Goal: Information Seeking & Learning: Learn about a topic

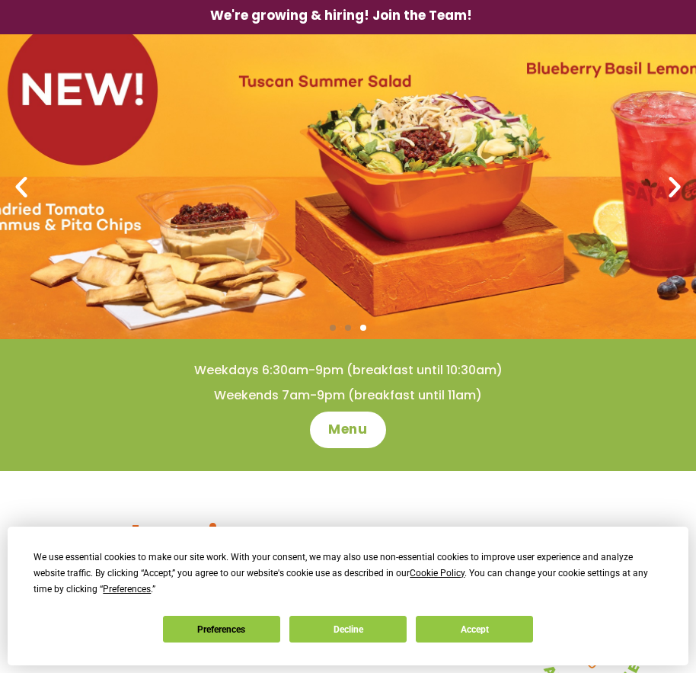
scroll to position [229, 0]
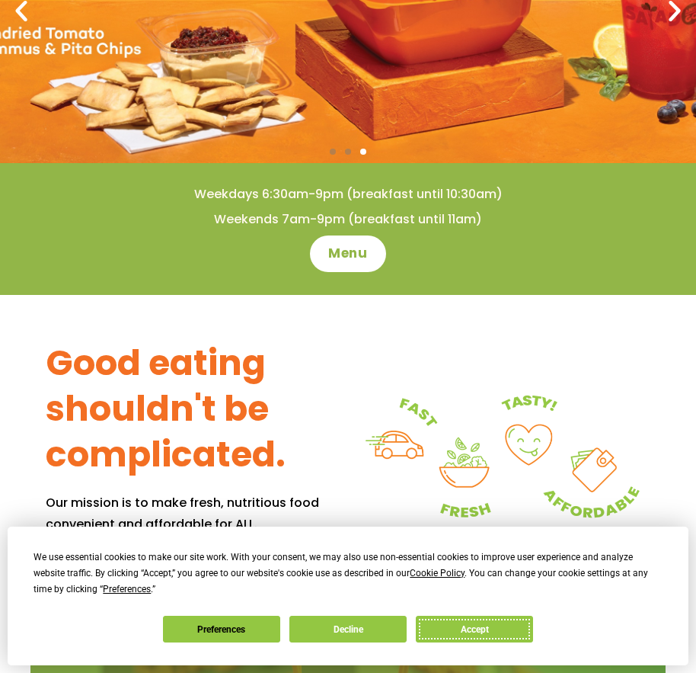
click at [533, 615] on button "Accept" at bounding box center [474, 628] width 117 height 27
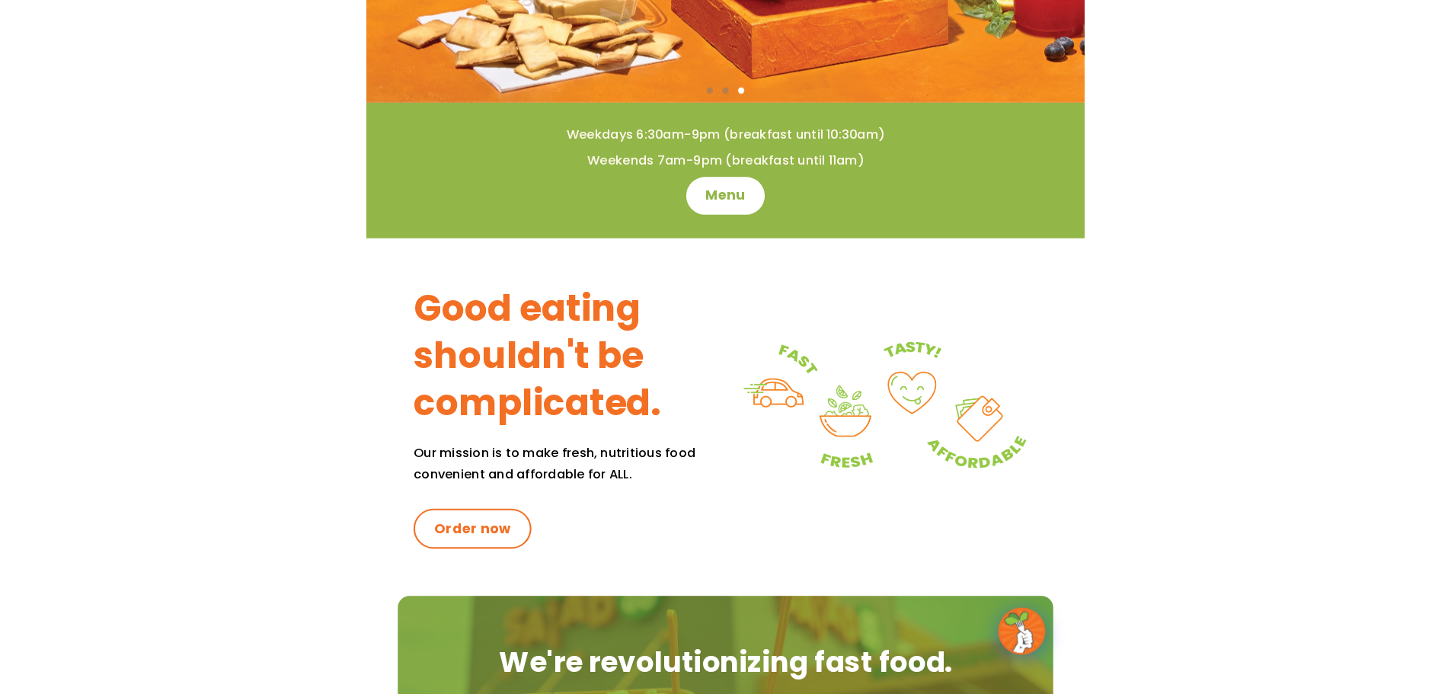
scroll to position [0, 0]
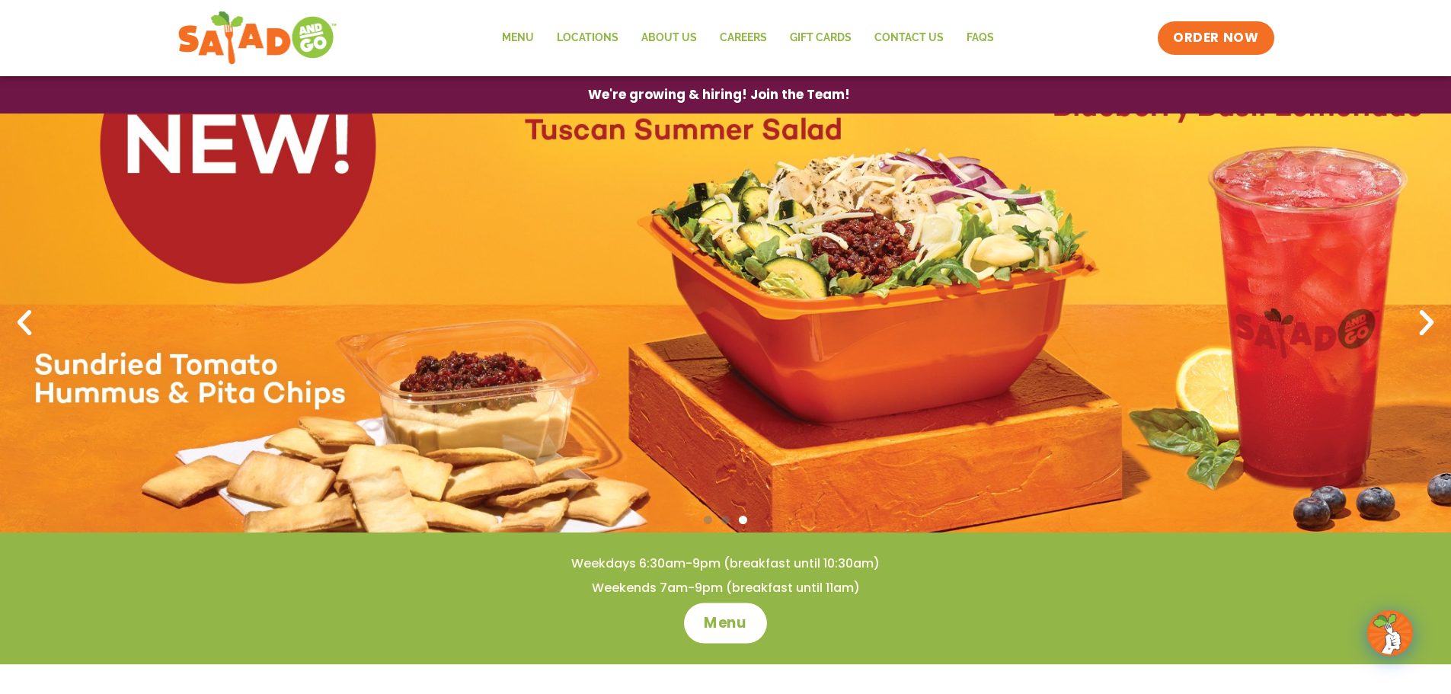
click at [695, 607] on link "Menu" at bounding box center [725, 623] width 83 height 40
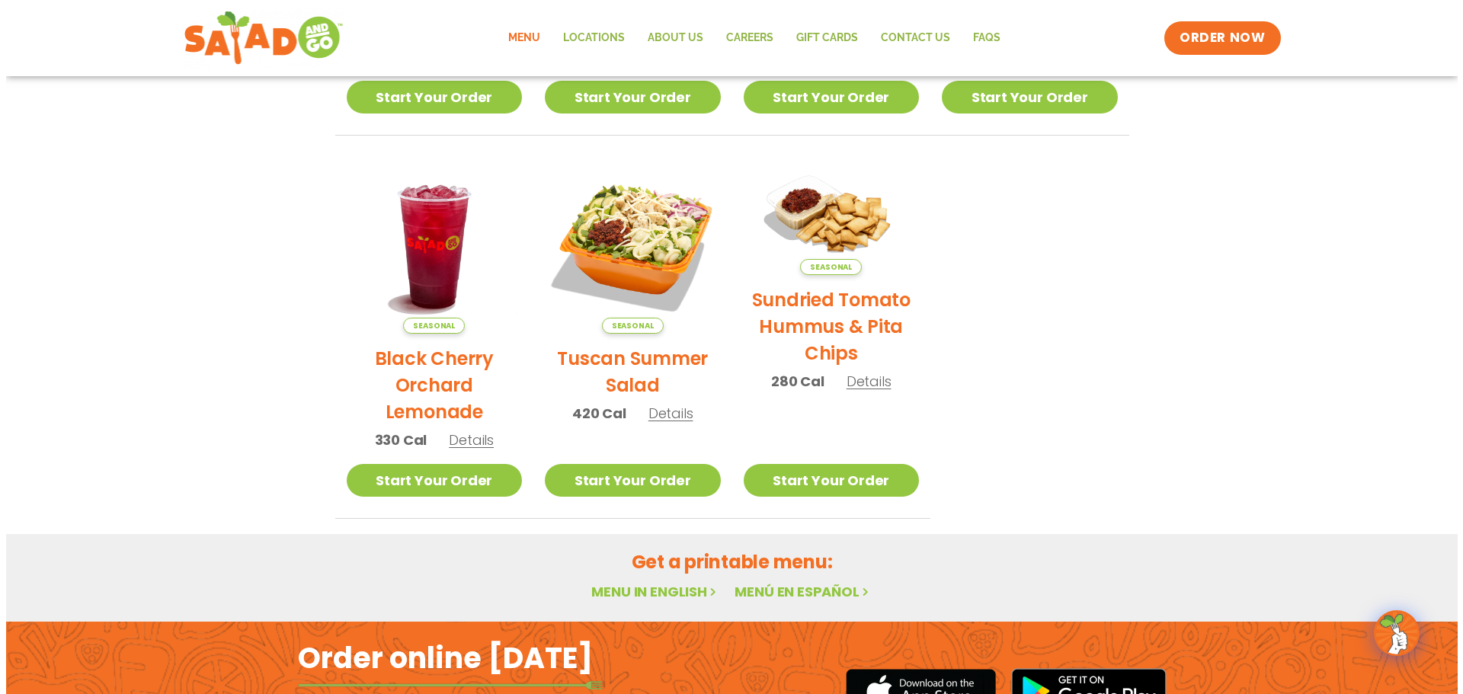
scroll to position [762, 0]
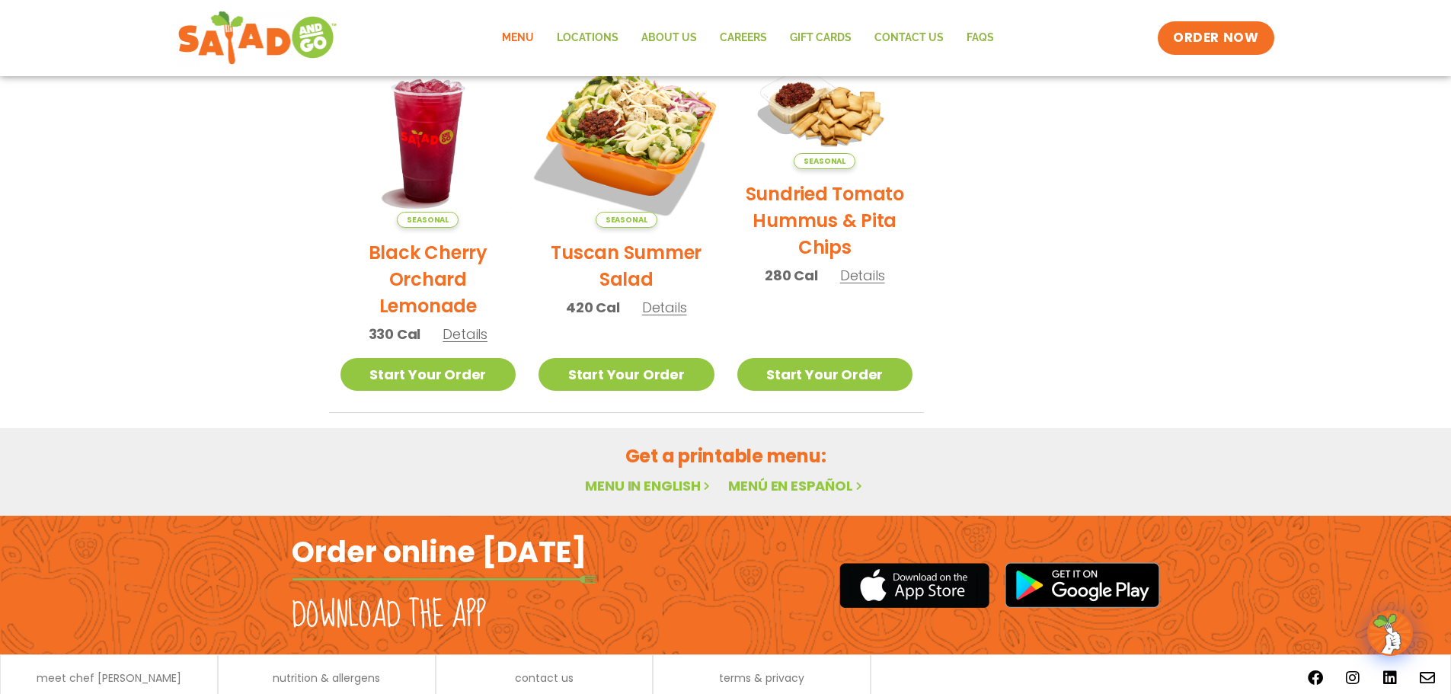
click at [603, 168] on img at bounding box center [626, 140] width 206 height 206
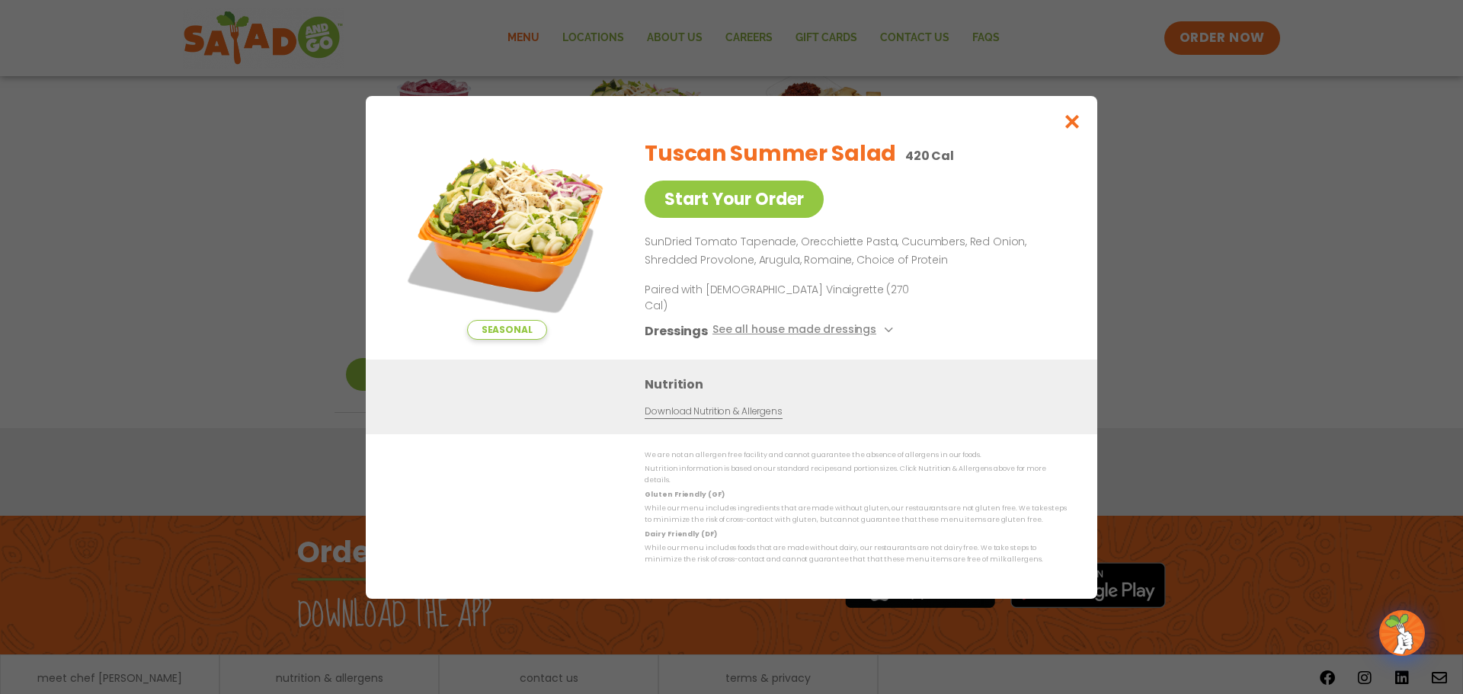
click at [126, 325] on div "Seasonal Start Your Order Tuscan Summer Salad 420 Cal Start Your Order SunDried…" at bounding box center [731, 347] width 1463 height 694
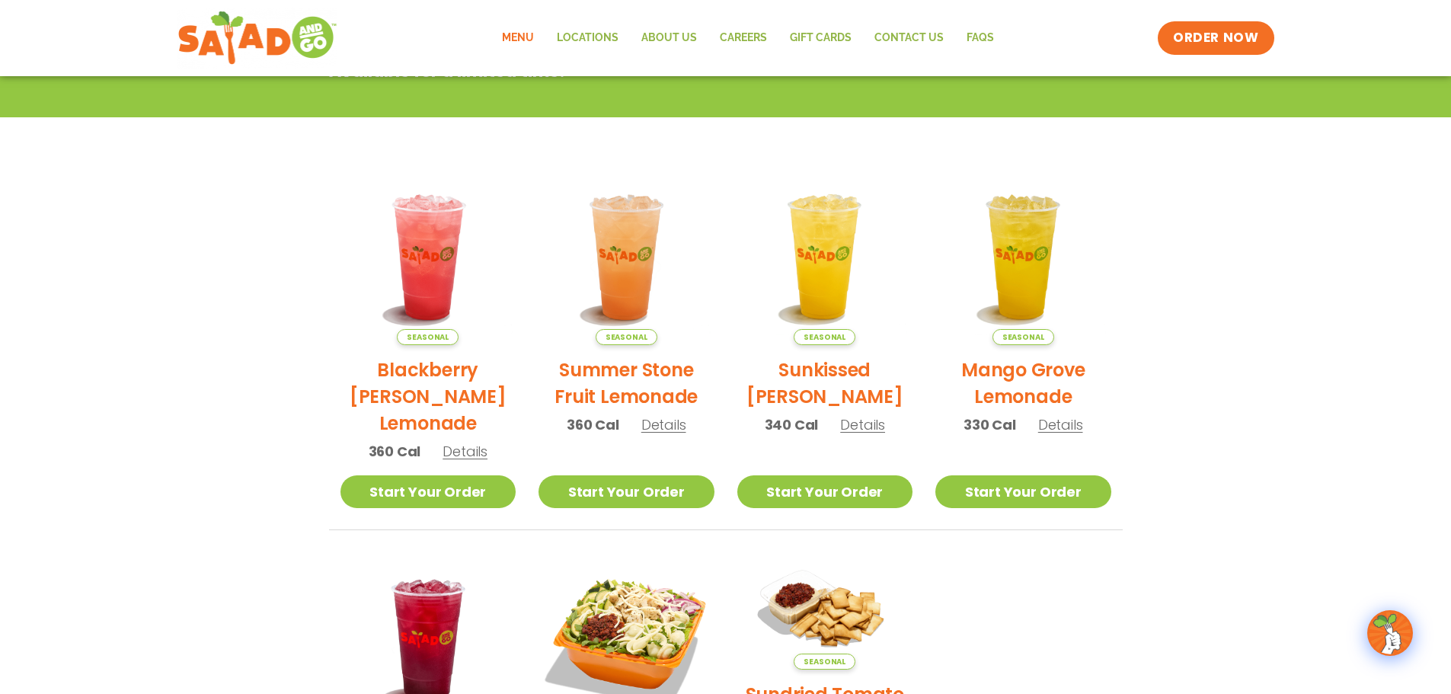
scroll to position [0, 0]
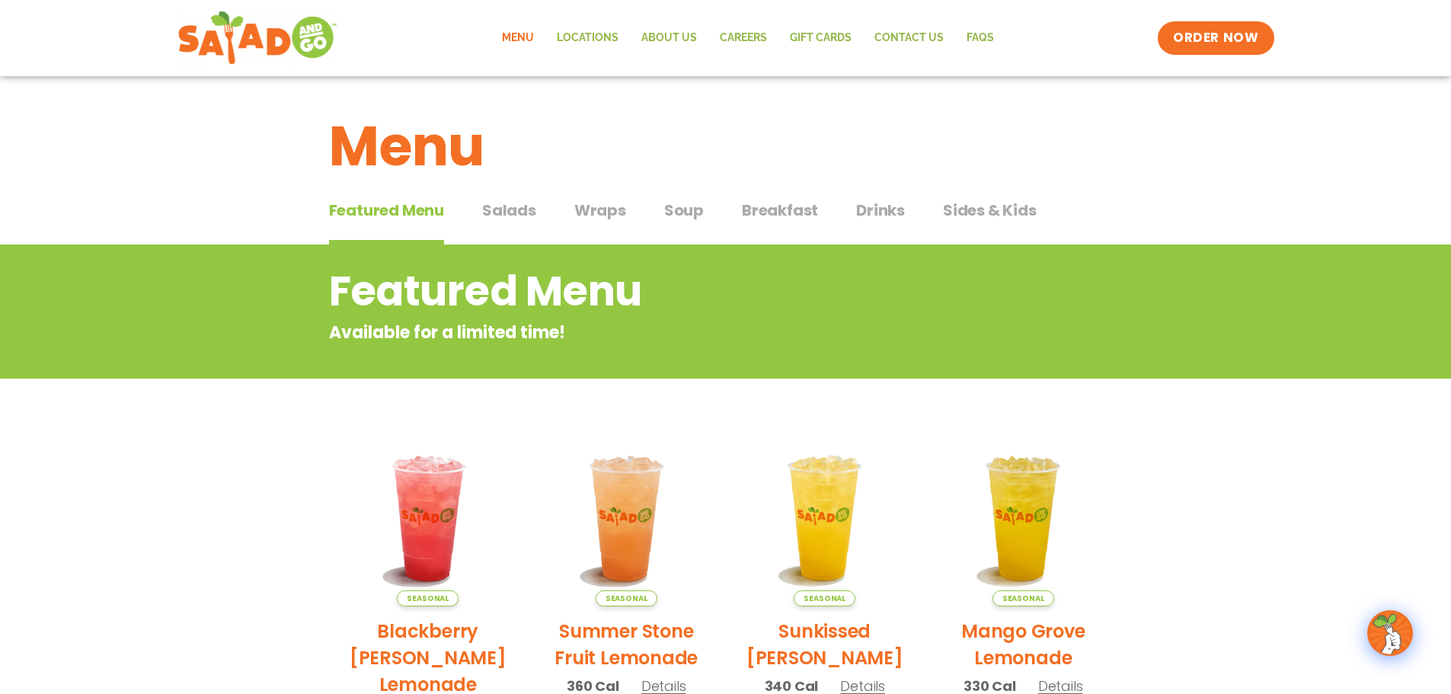
click at [526, 209] on span "Salads" at bounding box center [509, 210] width 54 height 23
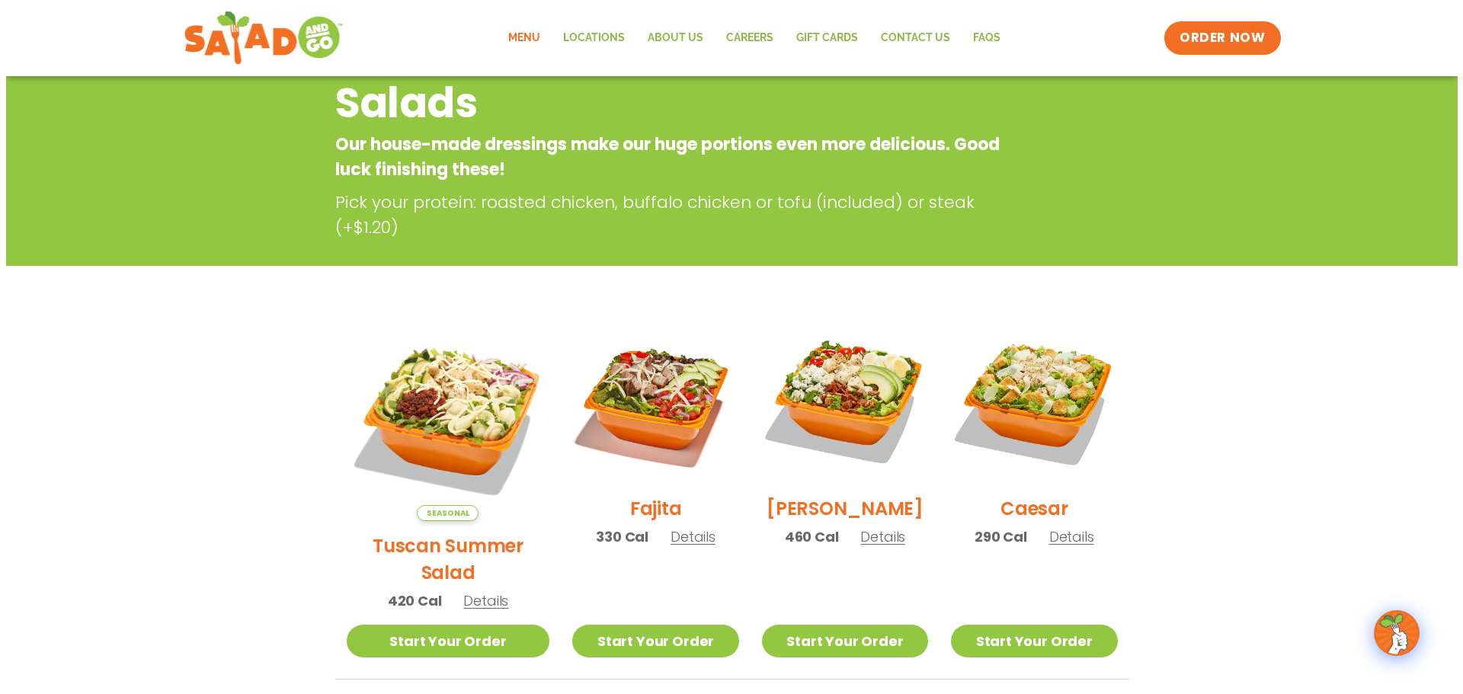
scroll to position [229, 0]
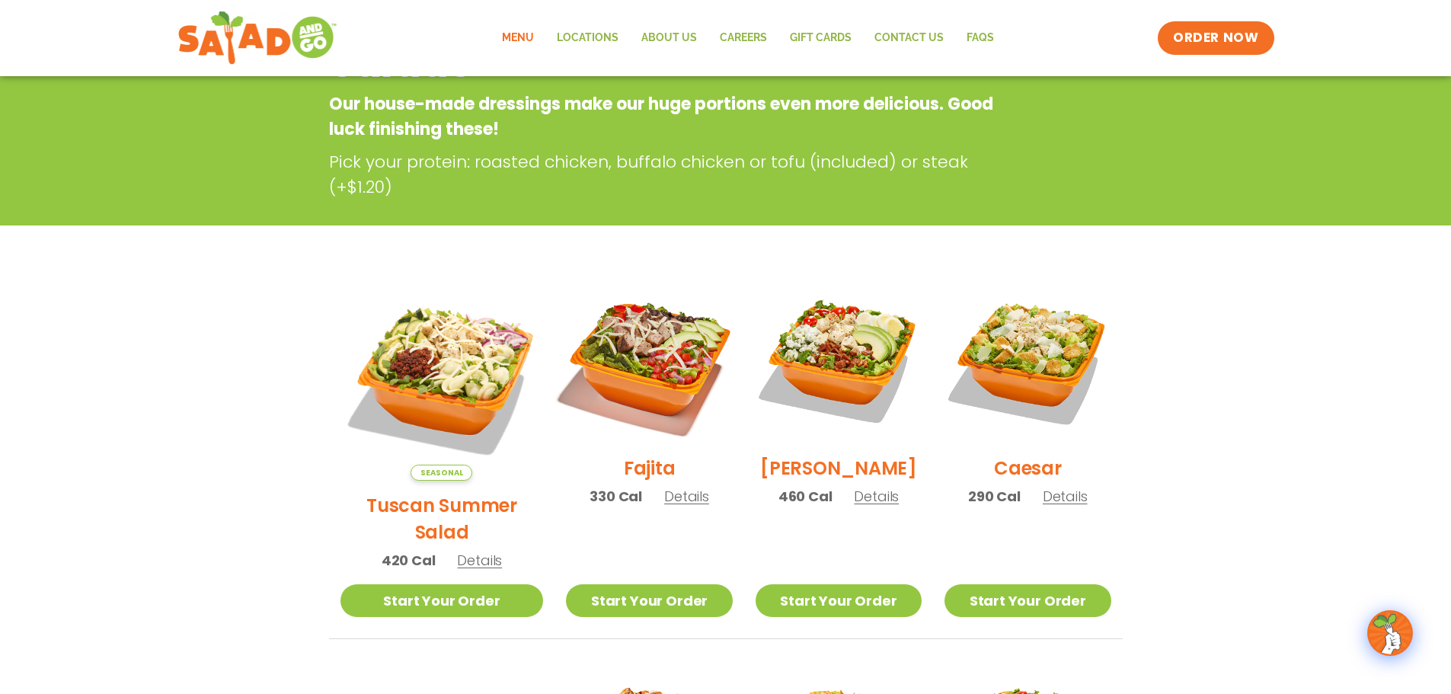
click at [678, 342] on img at bounding box center [649, 360] width 195 height 195
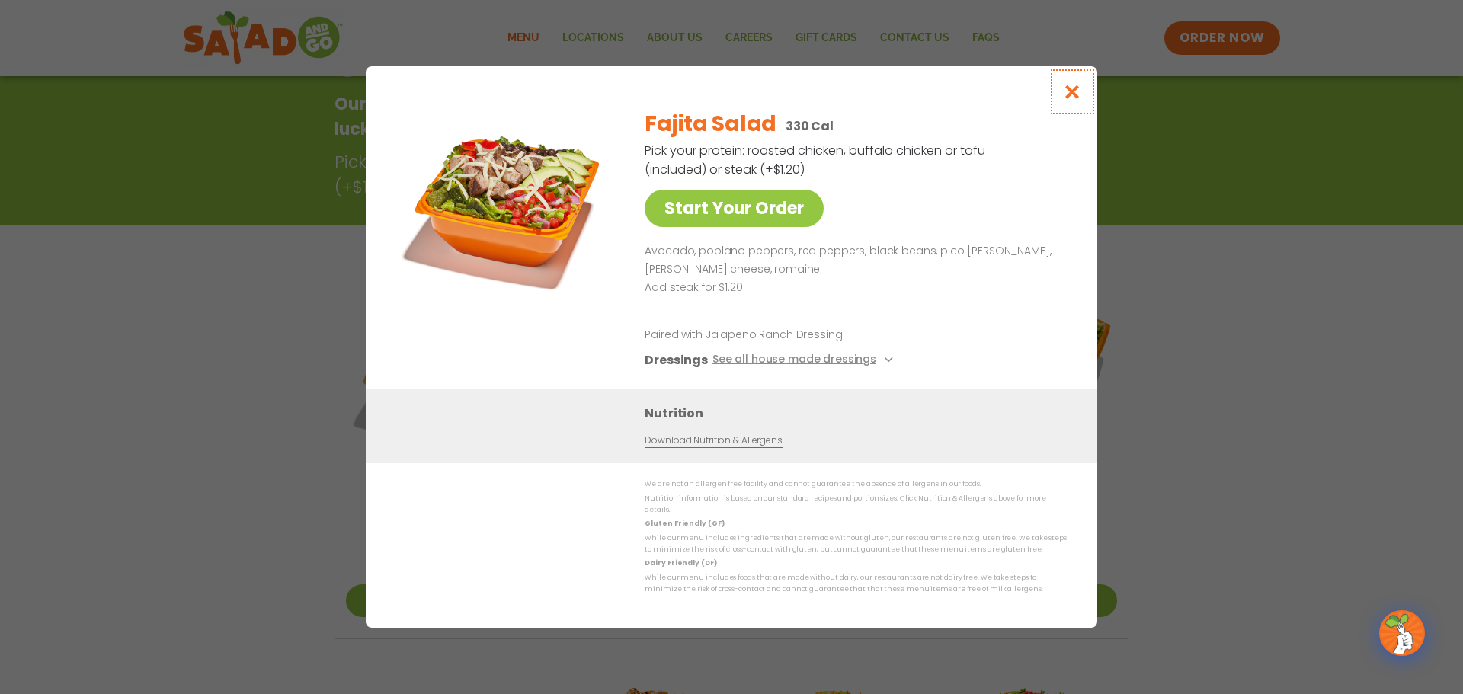
click at [1081, 100] on icon "Close modal" at bounding box center [1072, 92] width 19 height 16
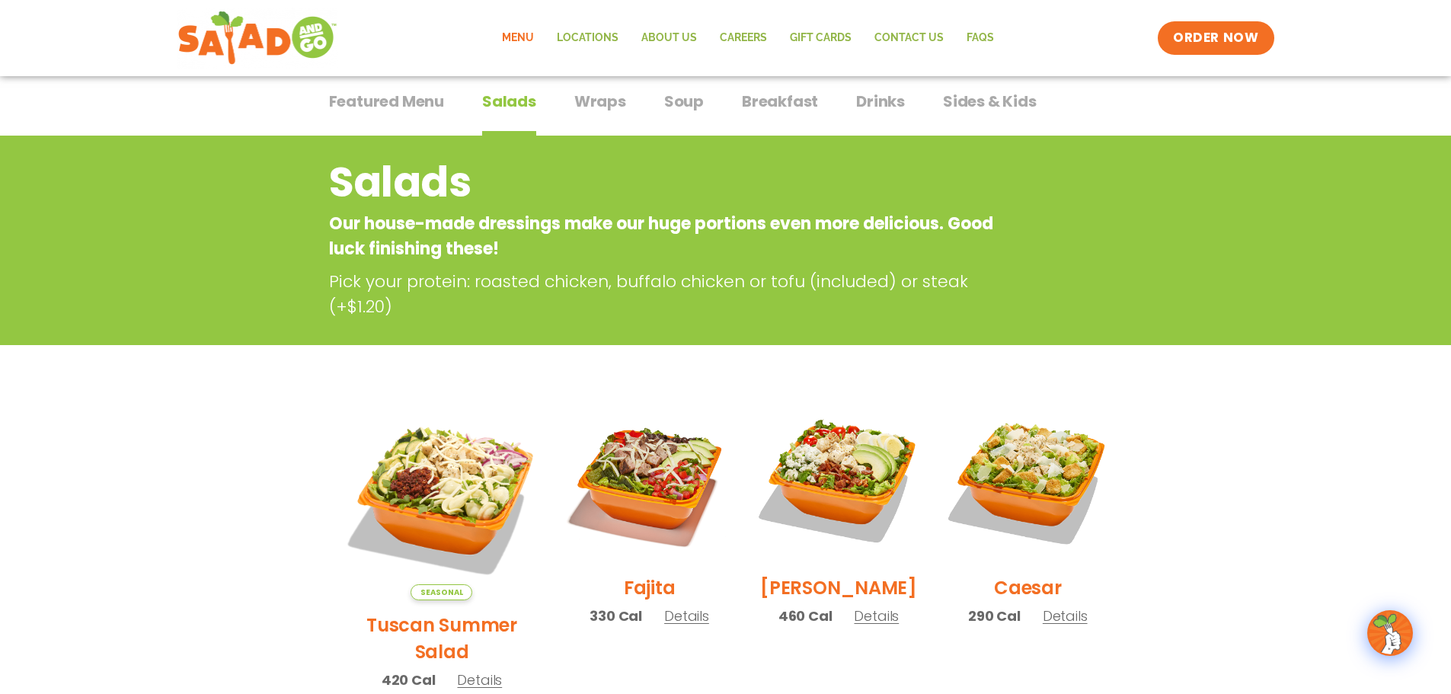
scroll to position [0, 0]
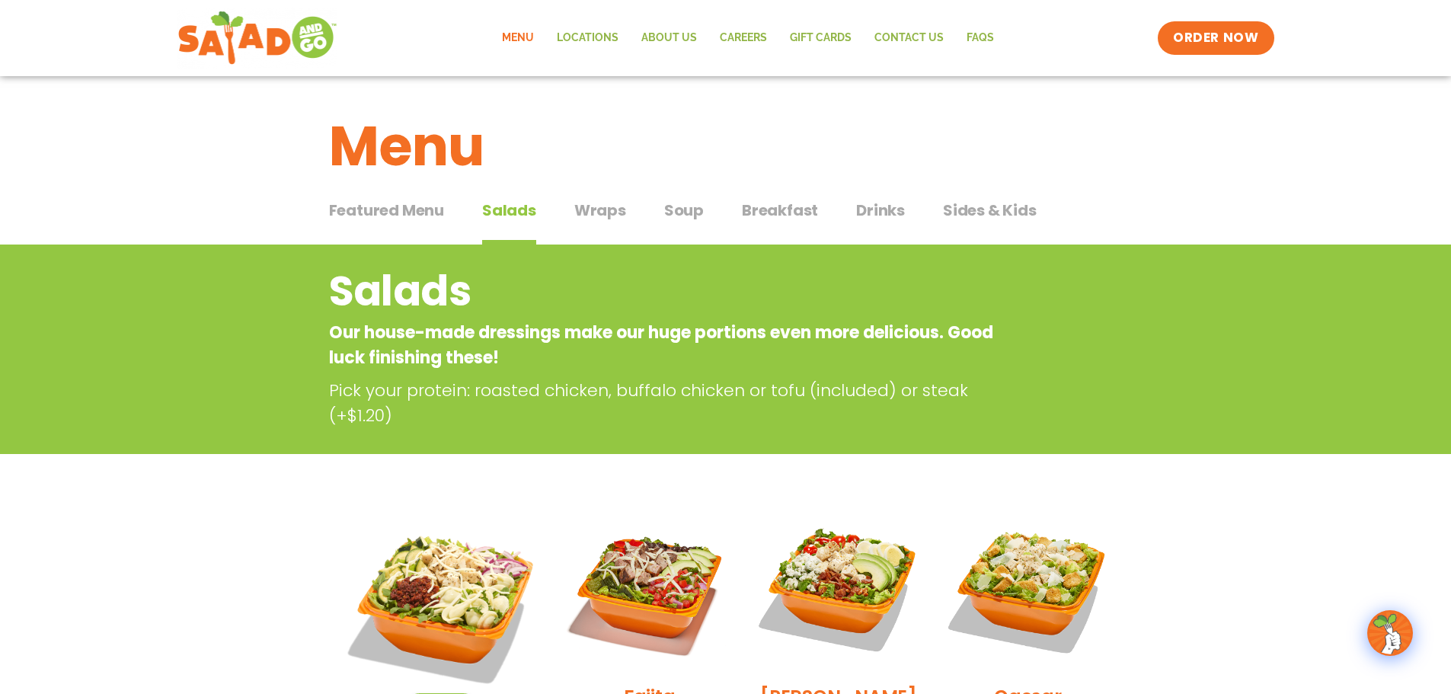
click at [602, 206] on span "Wraps" at bounding box center [600, 210] width 52 height 23
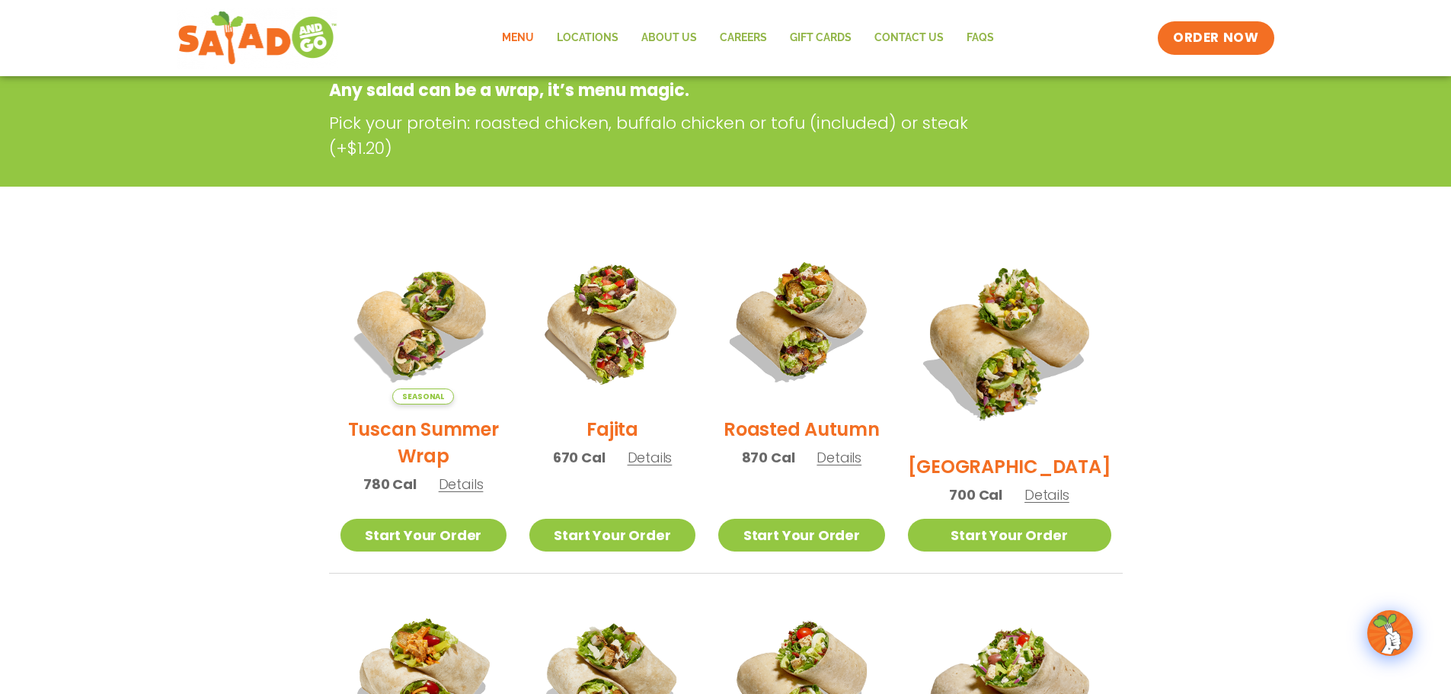
scroll to position [381, 0]
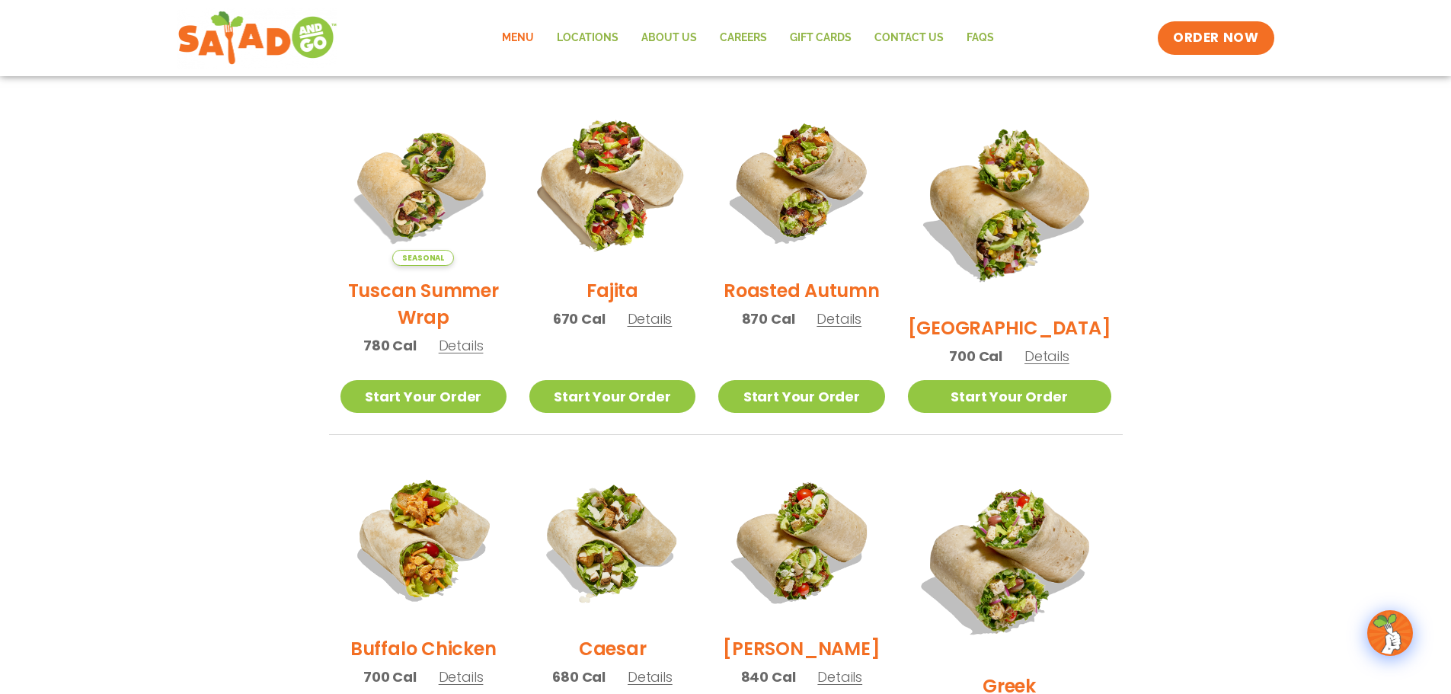
click at [602, 206] on img at bounding box center [612, 182] width 195 height 195
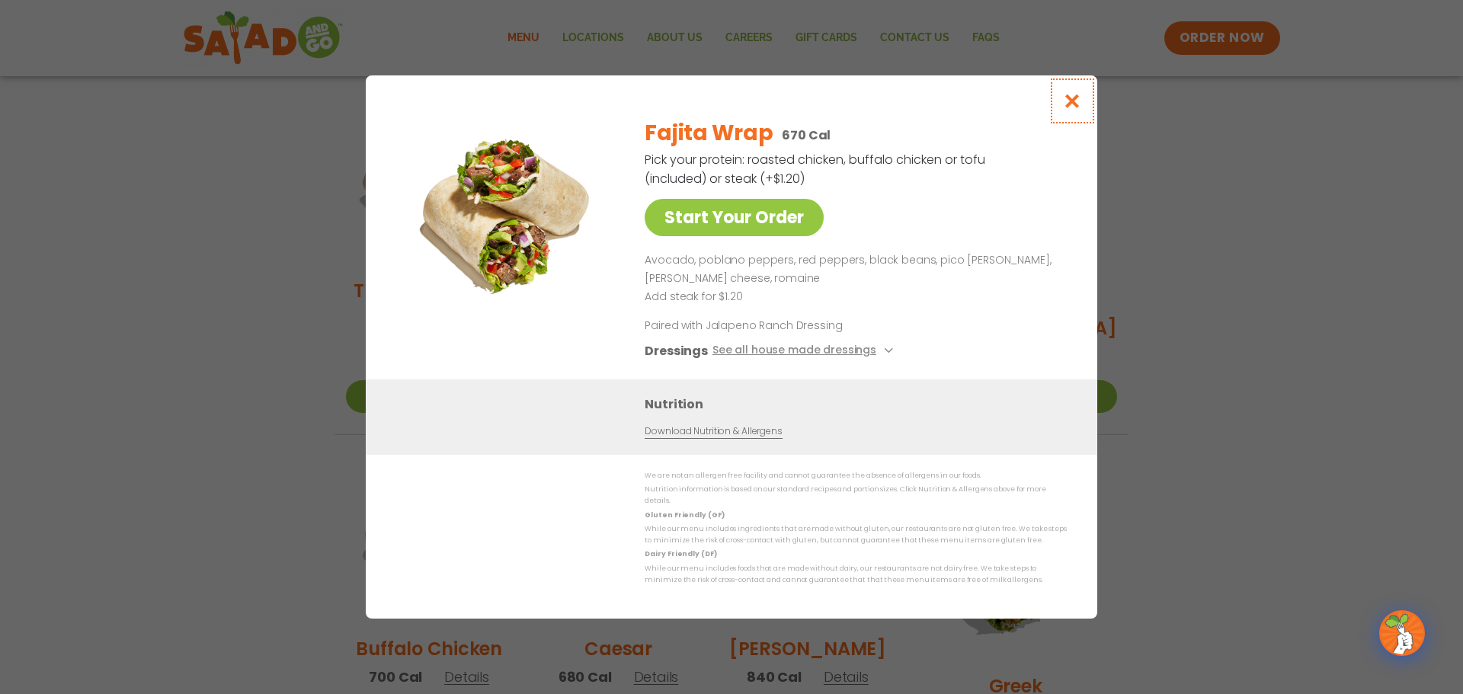
click at [1072, 109] on icon "Close modal" at bounding box center [1072, 101] width 19 height 16
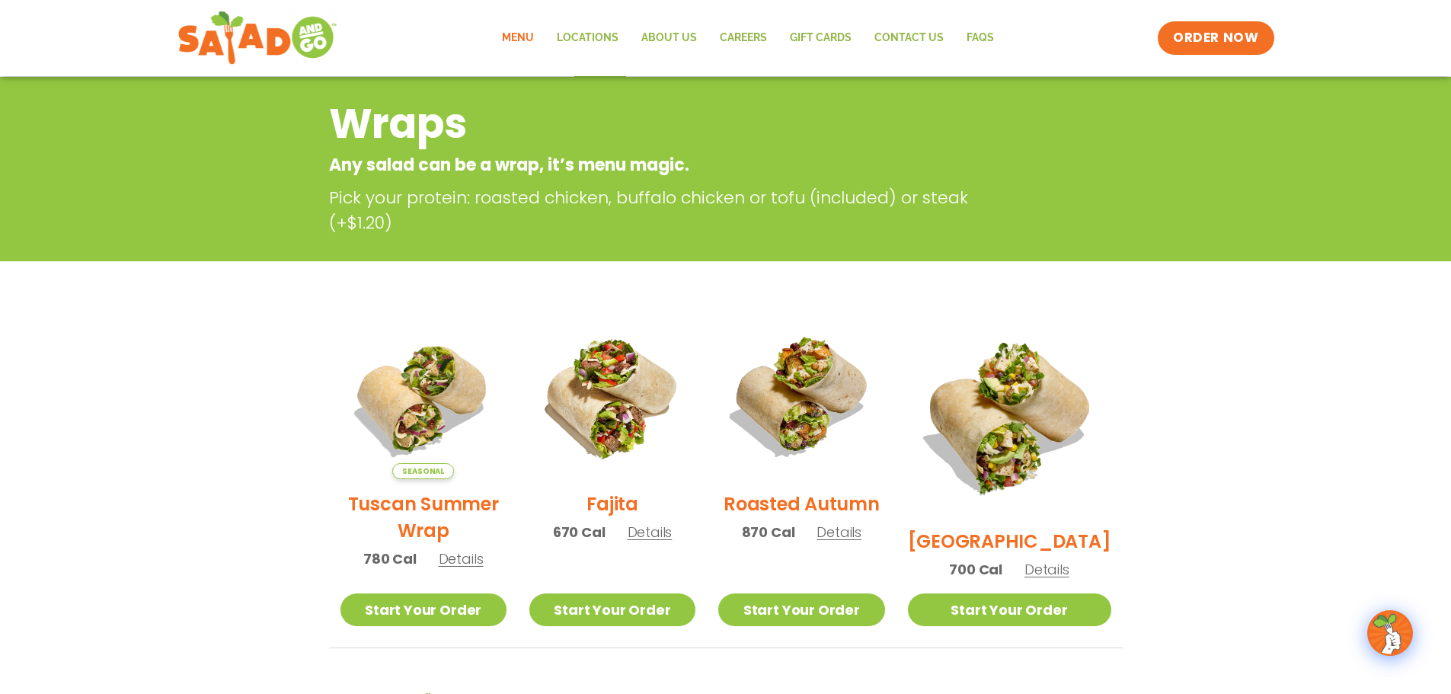
scroll to position [0, 0]
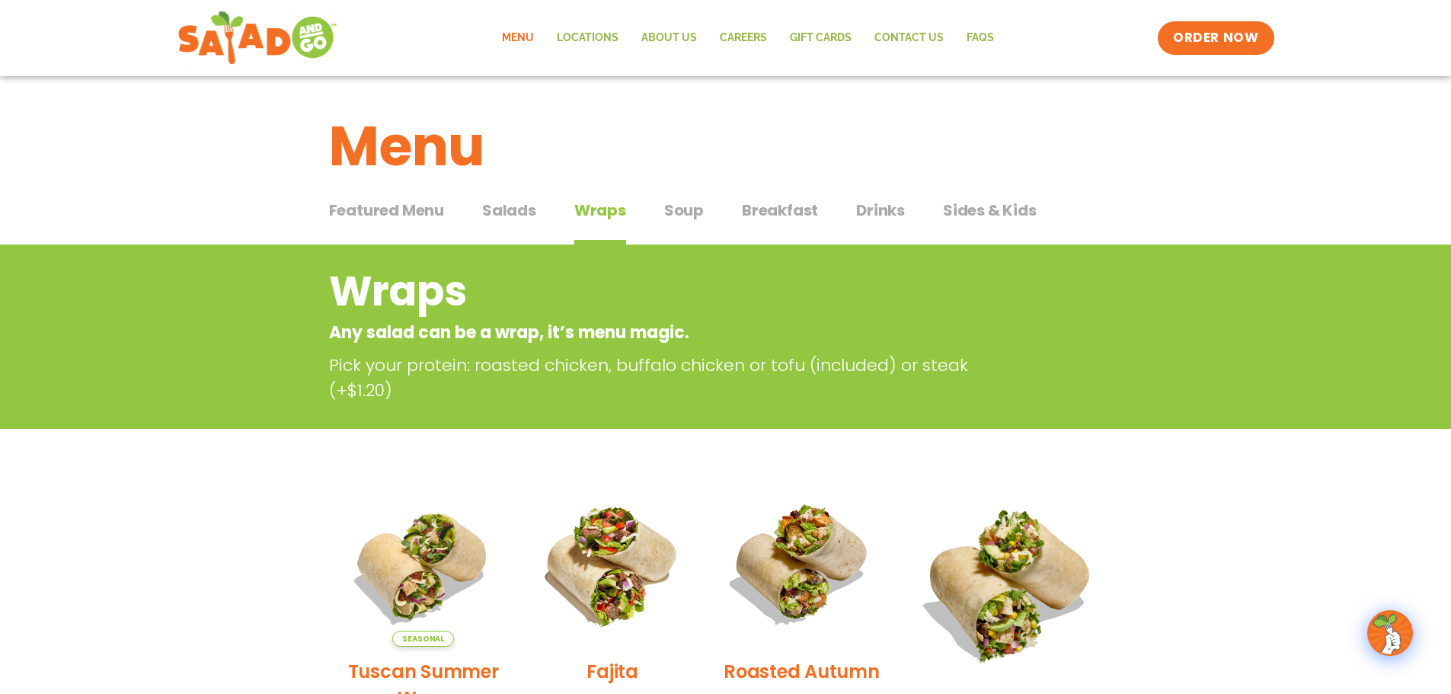
click at [703, 199] on div "Featured Menu Featured Menu Salads Salads Wraps Wraps Soup Soup Breakfast Break…" at bounding box center [726, 219] width 794 height 52
click at [691, 219] on span "Soup" at bounding box center [684, 210] width 40 height 23
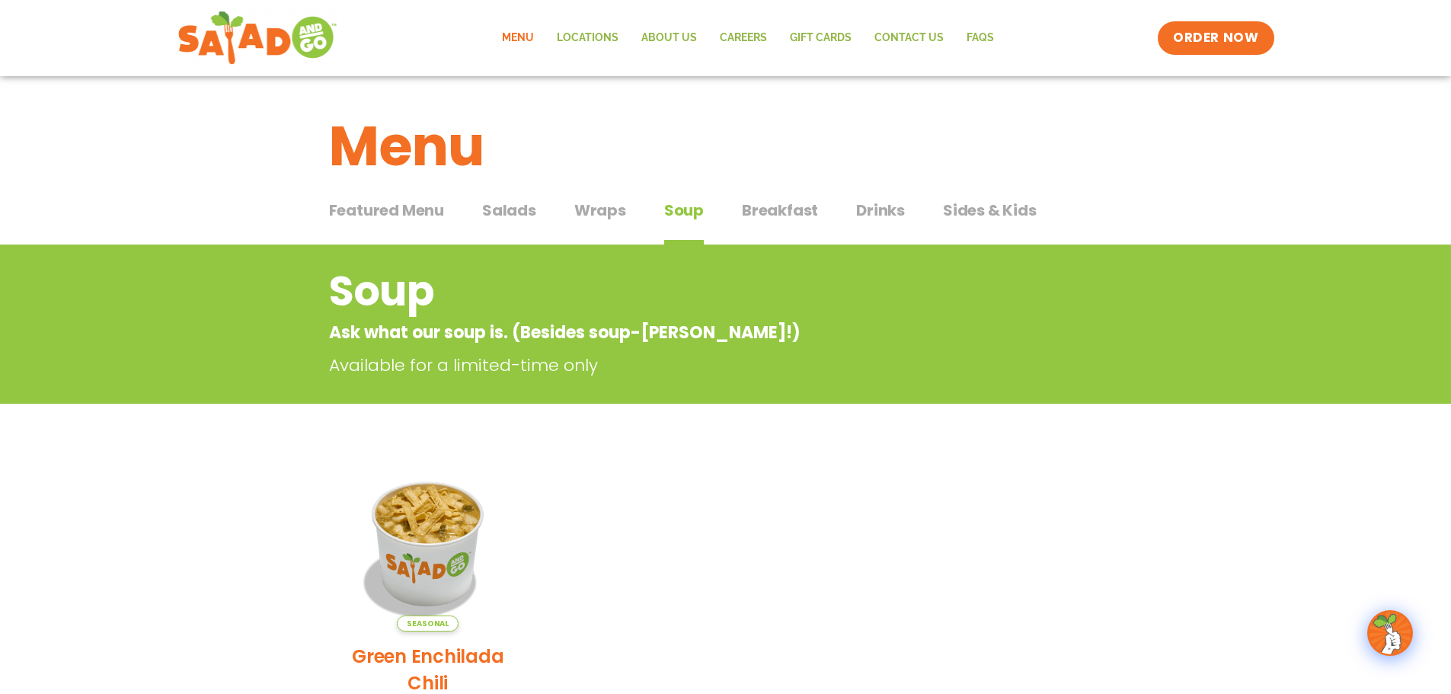
click at [729, 218] on div "Featured Menu Featured Menu Salads Salads Wraps Wraps Soup Soup Breakfast Break…" at bounding box center [726, 219] width 794 height 52
click at [775, 206] on span "Breakfast" at bounding box center [780, 210] width 76 height 23
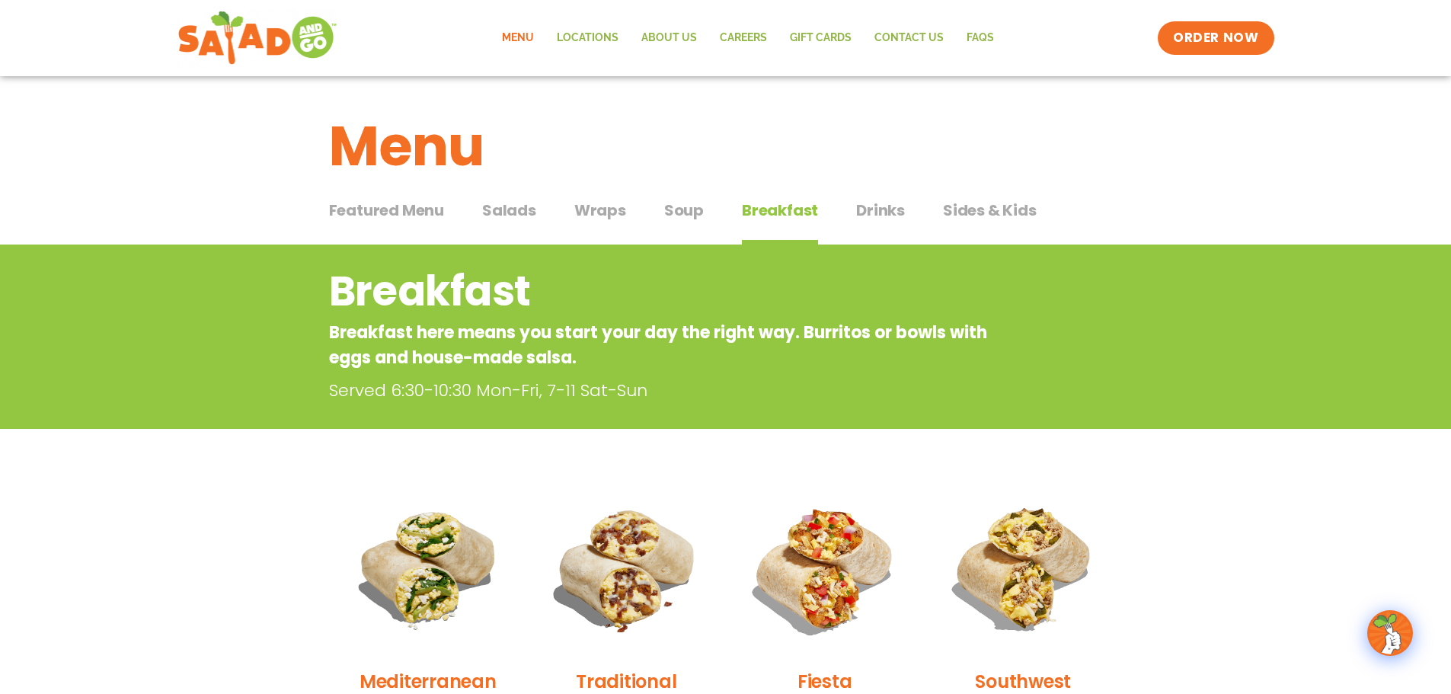
click at [874, 222] on button "Drinks Drinks" at bounding box center [880, 222] width 49 height 46
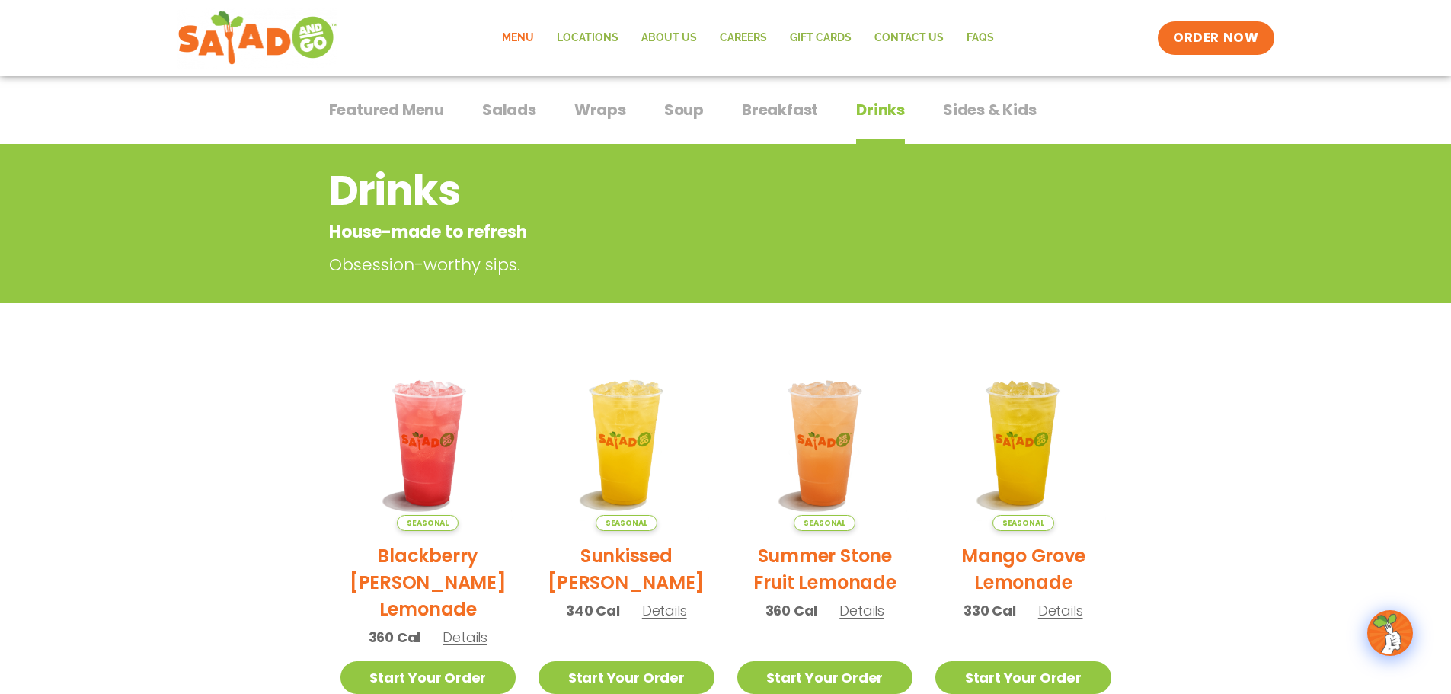
scroll to position [76, 0]
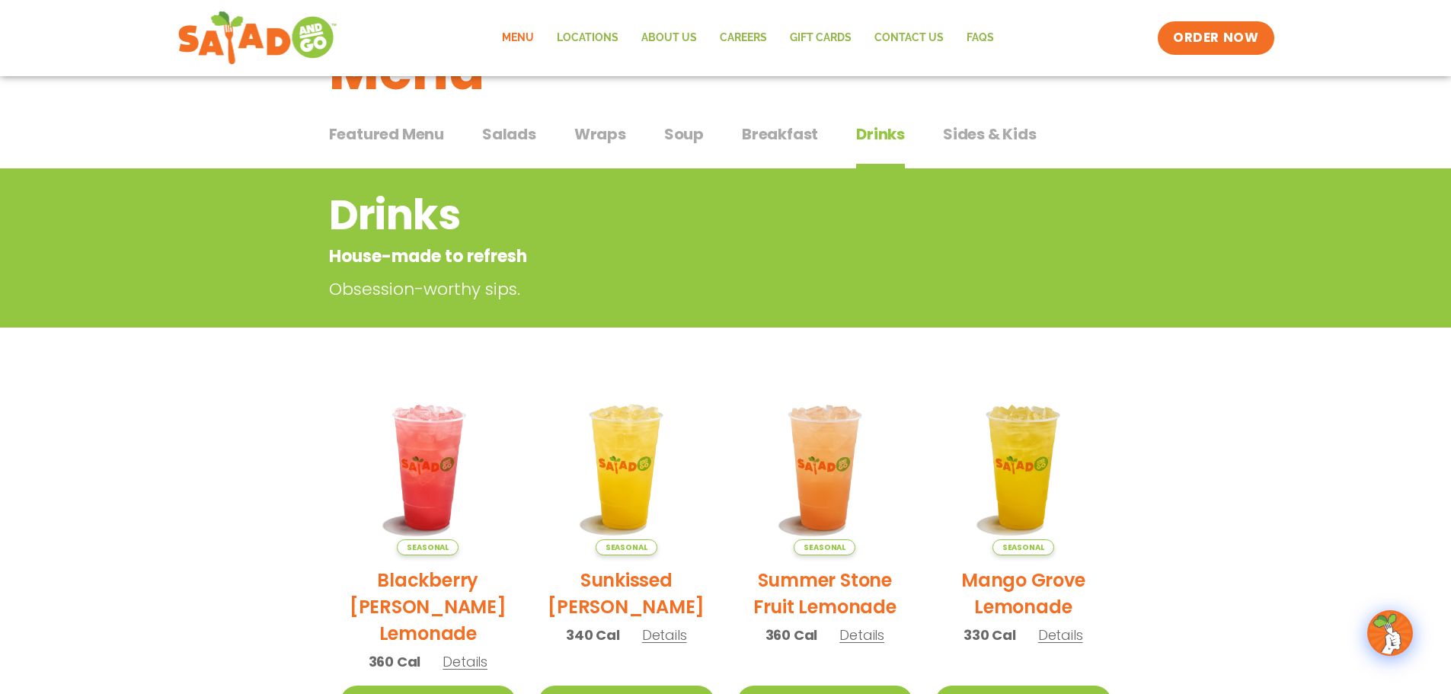
click at [950, 139] on span "Sides & Kids" at bounding box center [990, 134] width 94 height 23
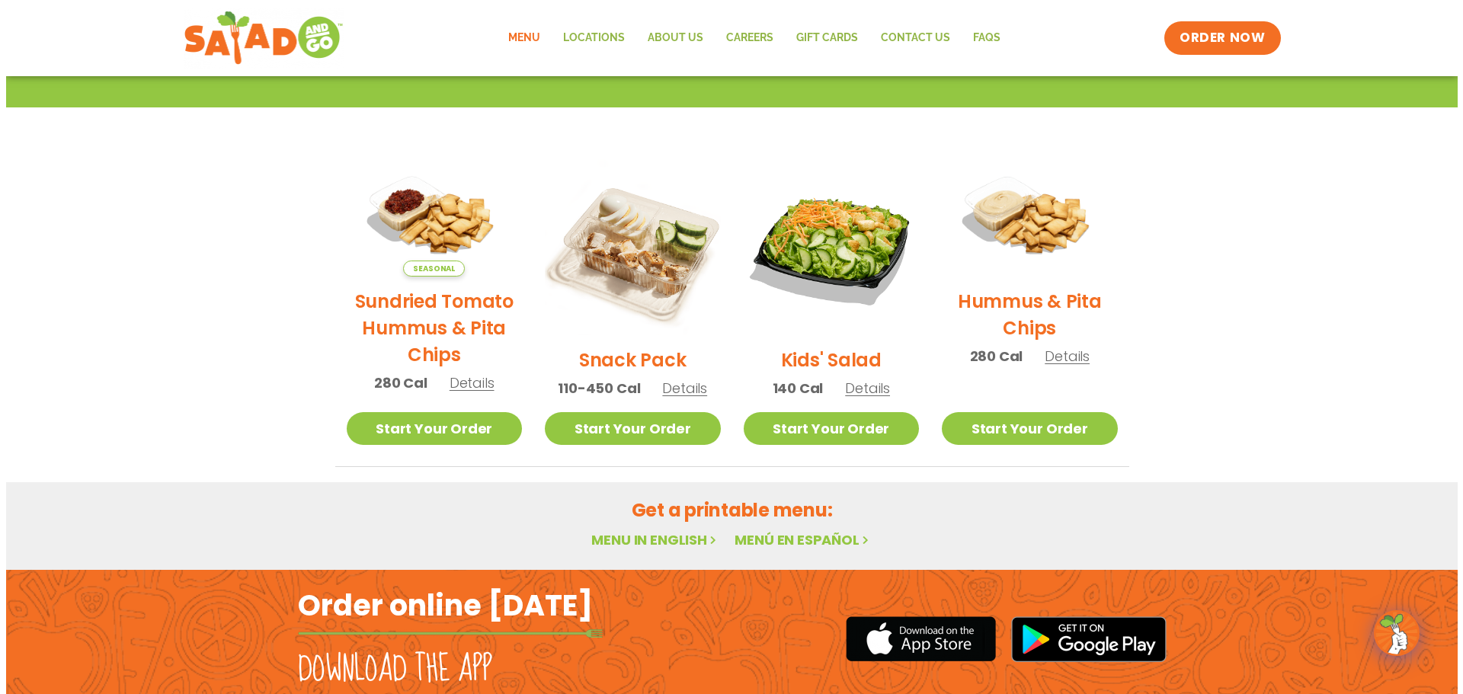
scroll to position [305, 0]
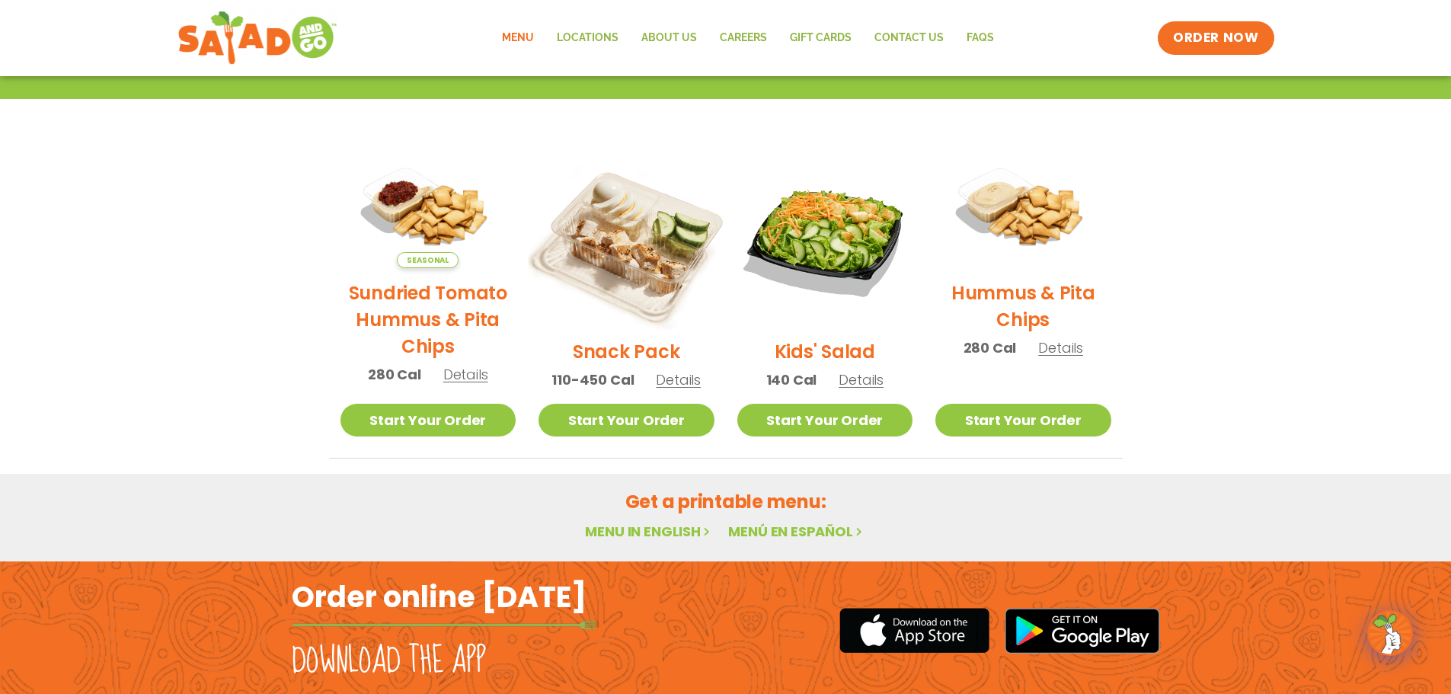
click at [687, 224] on img at bounding box center [626, 239] width 206 height 206
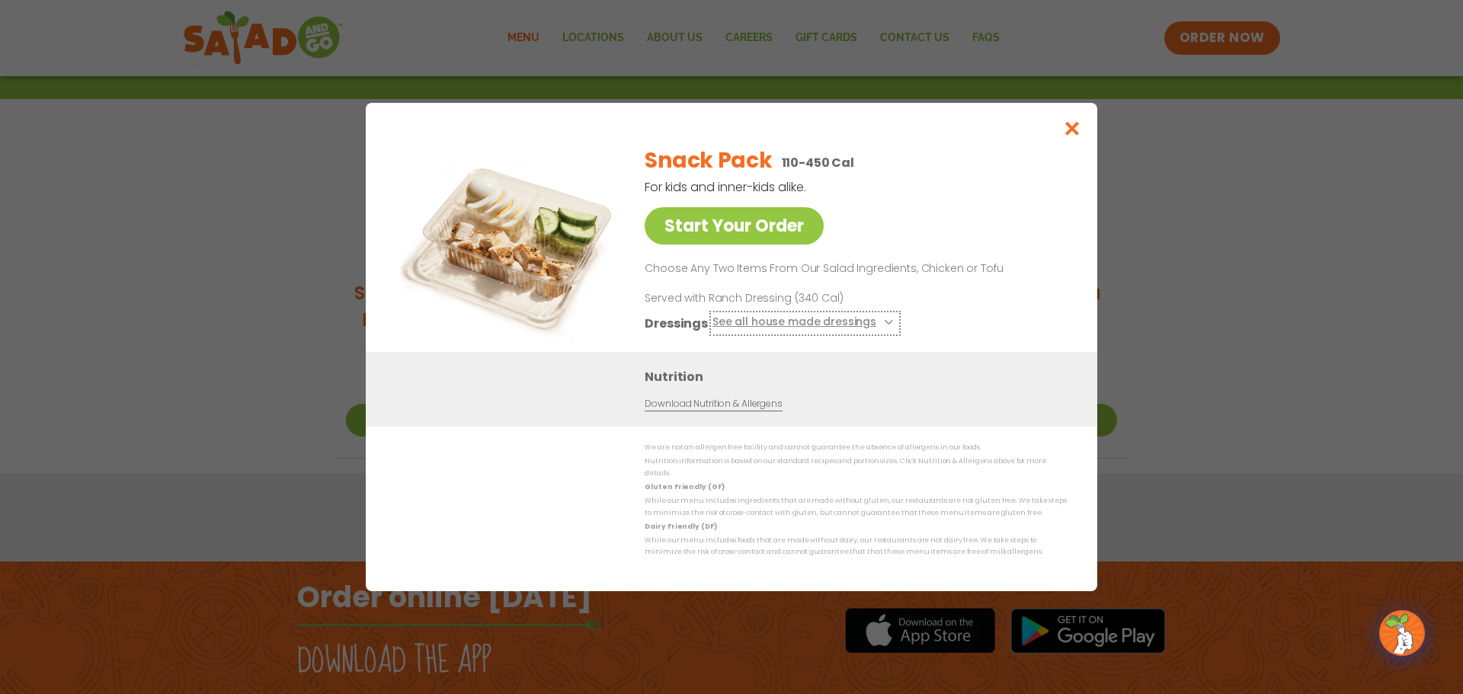
click at [712, 333] on button "See all house made dressings" at bounding box center [804, 323] width 185 height 19
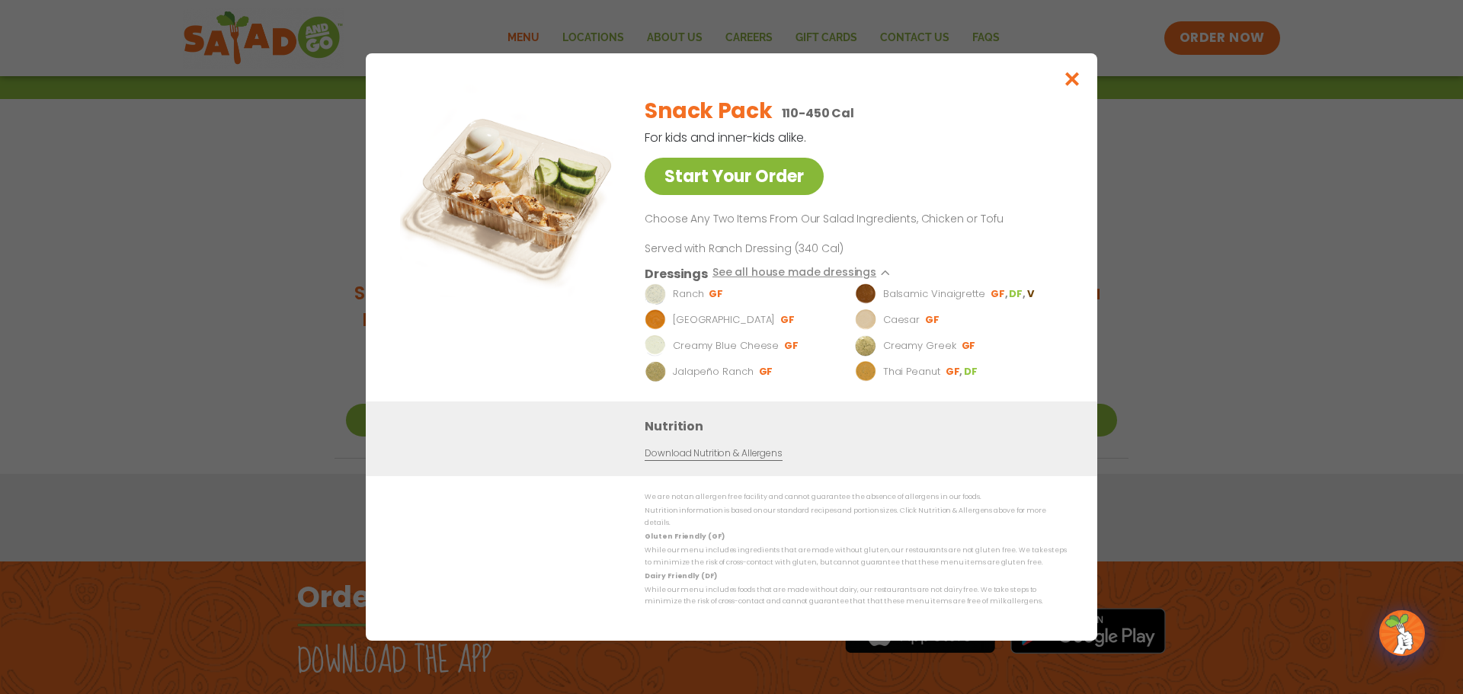
click at [705, 195] on link "Start Your Order" at bounding box center [733, 176] width 179 height 37
